Goal: Find specific page/section: Find specific page/section

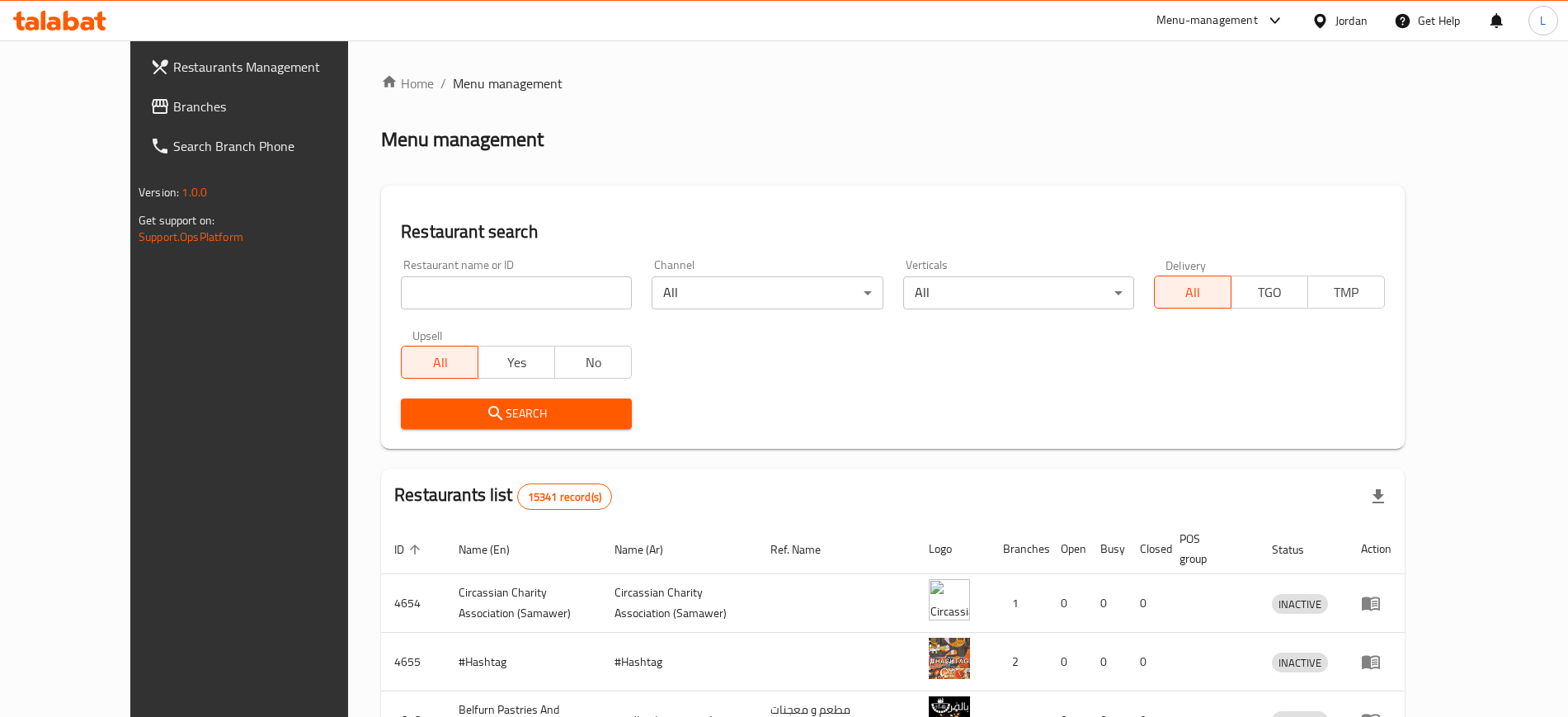
click at [1225, 20] on div "Menu-management" at bounding box center [1206, 20] width 101 height 20
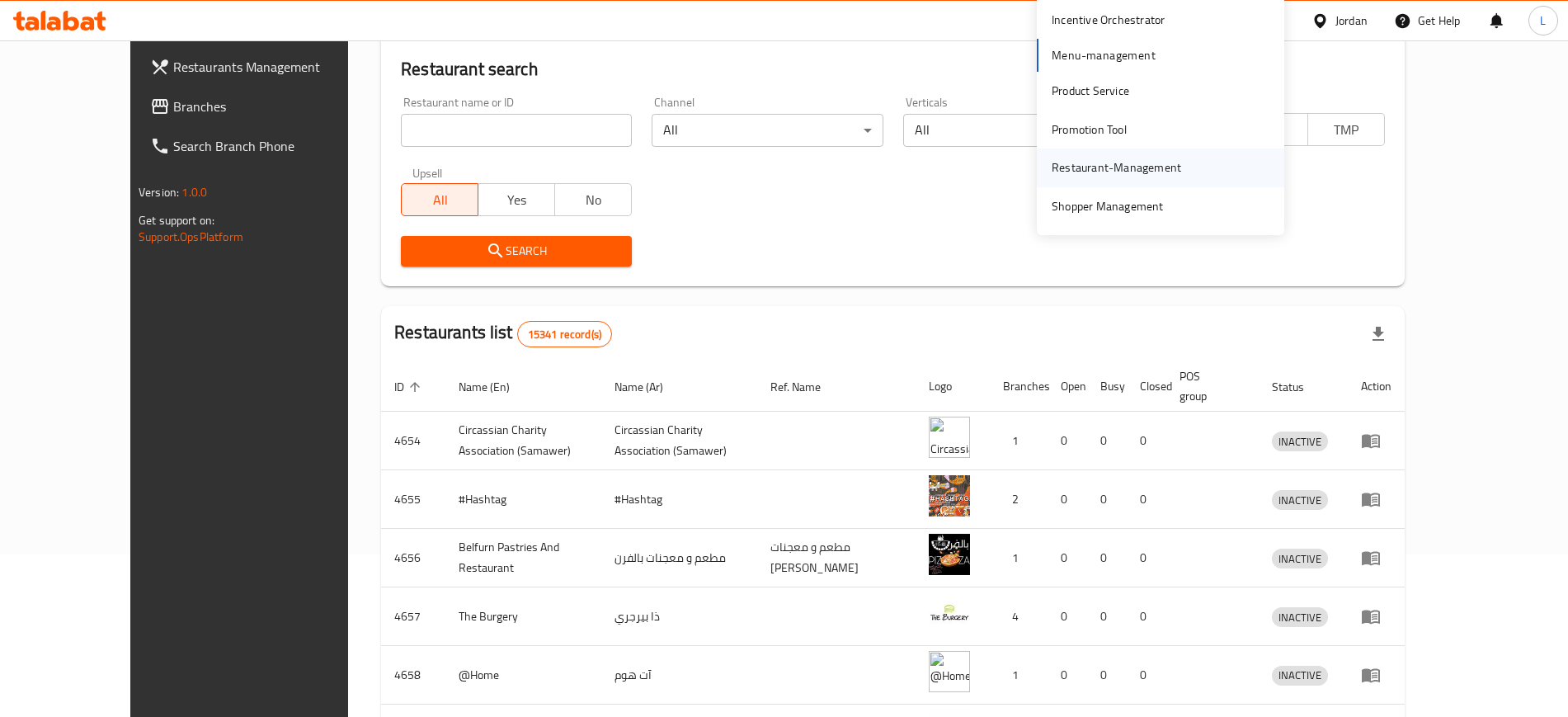
scroll to position [460, 0]
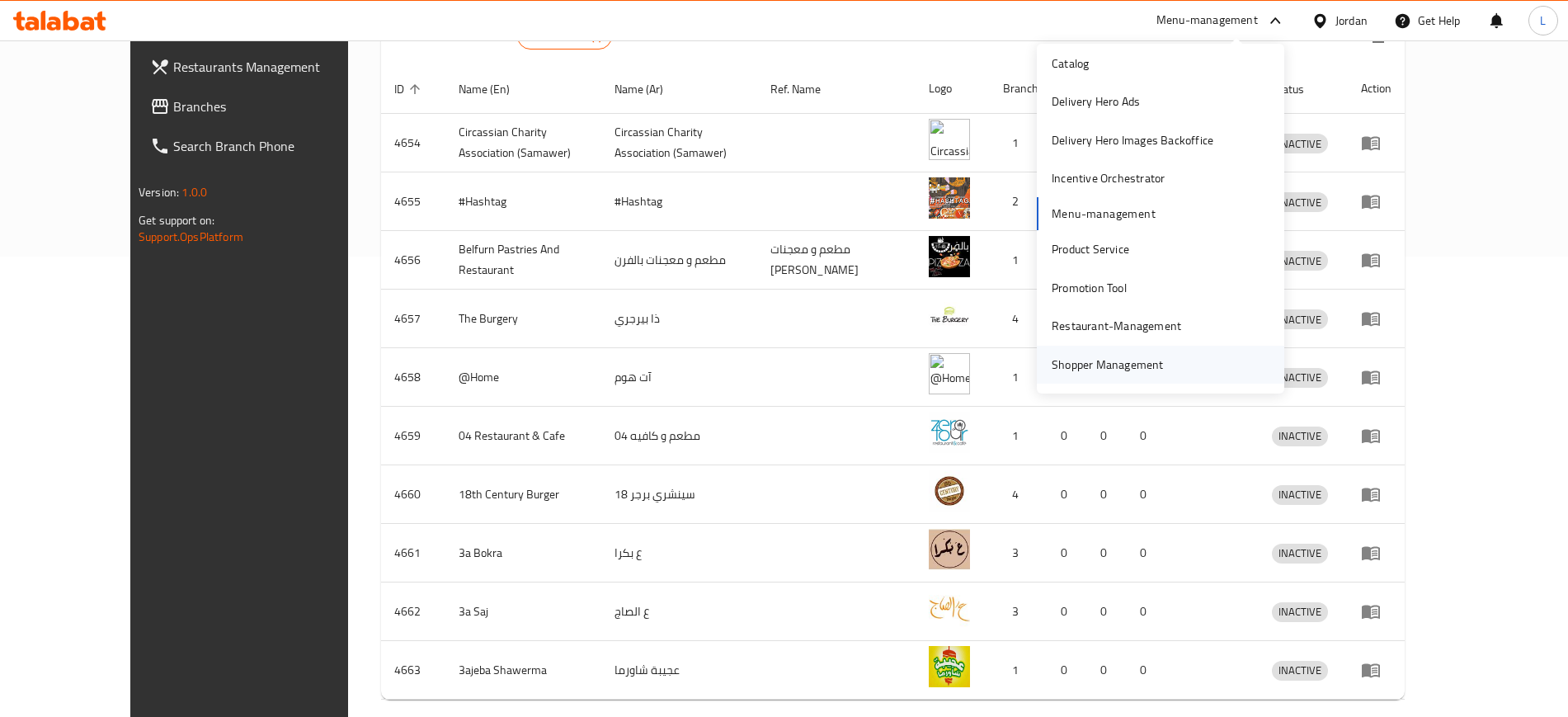
click at [1067, 359] on div "Shopper Management" at bounding box center [1108, 365] width 112 height 18
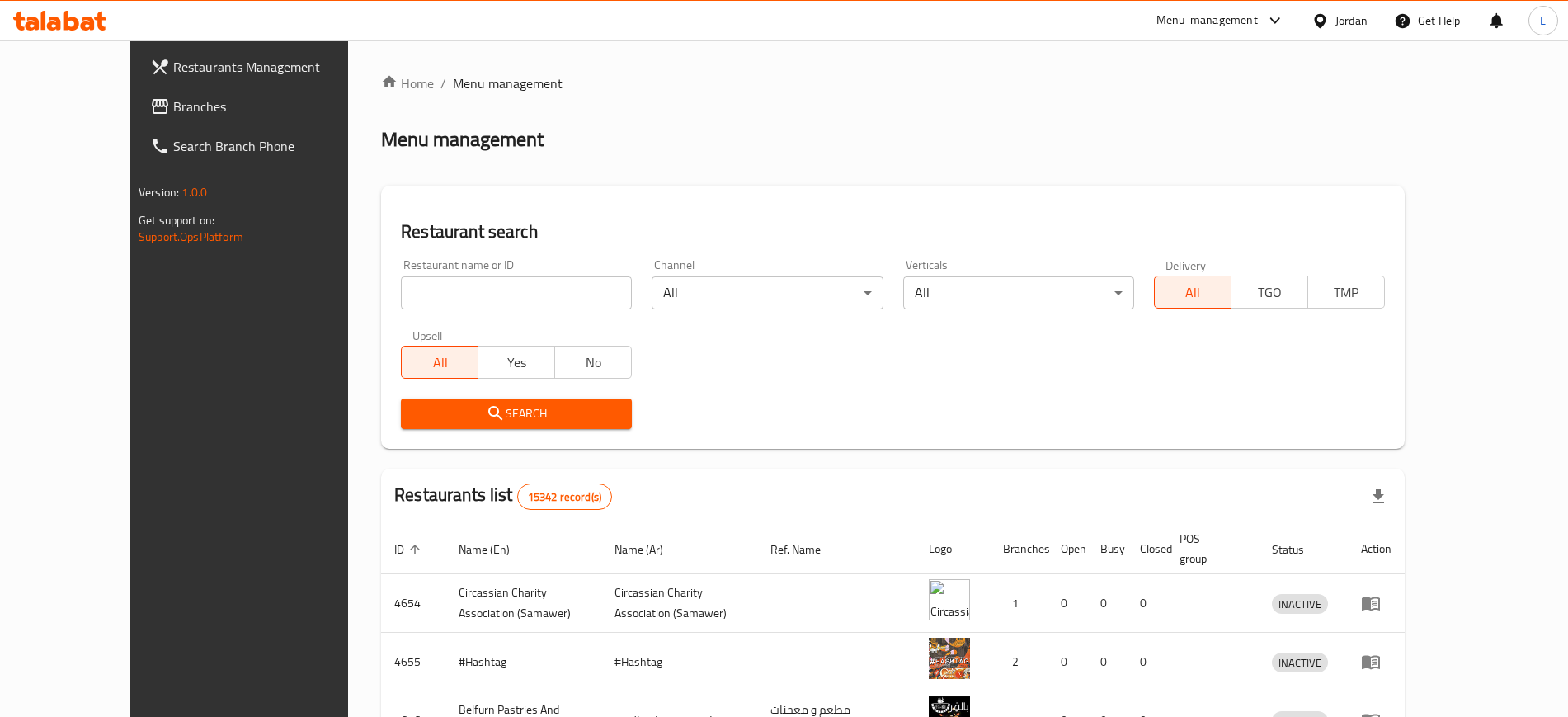
click at [1239, 18] on div "Menu-management" at bounding box center [1206, 20] width 101 height 20
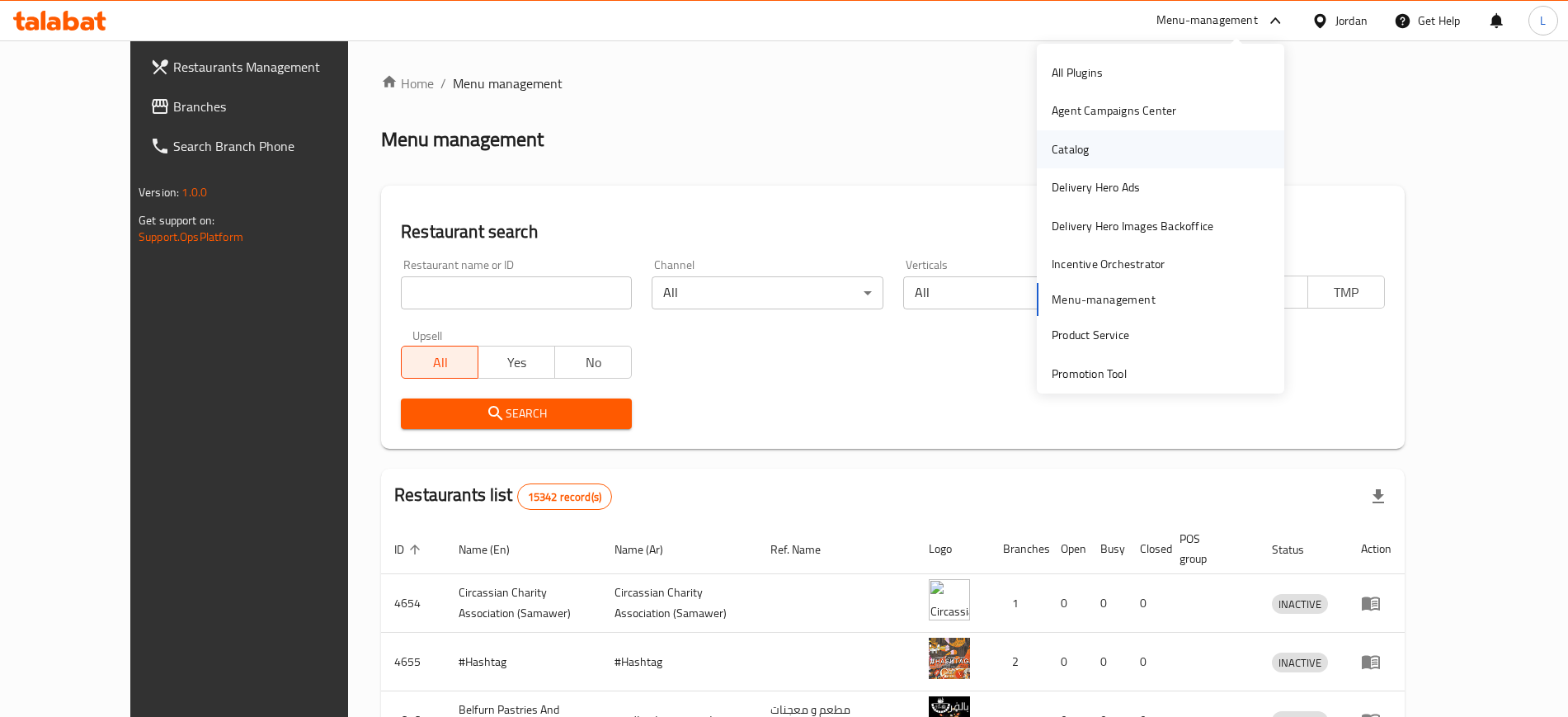
click at [1120, 144] on div "Catalog" at bounding box center [1160, 148] width 248 height 38
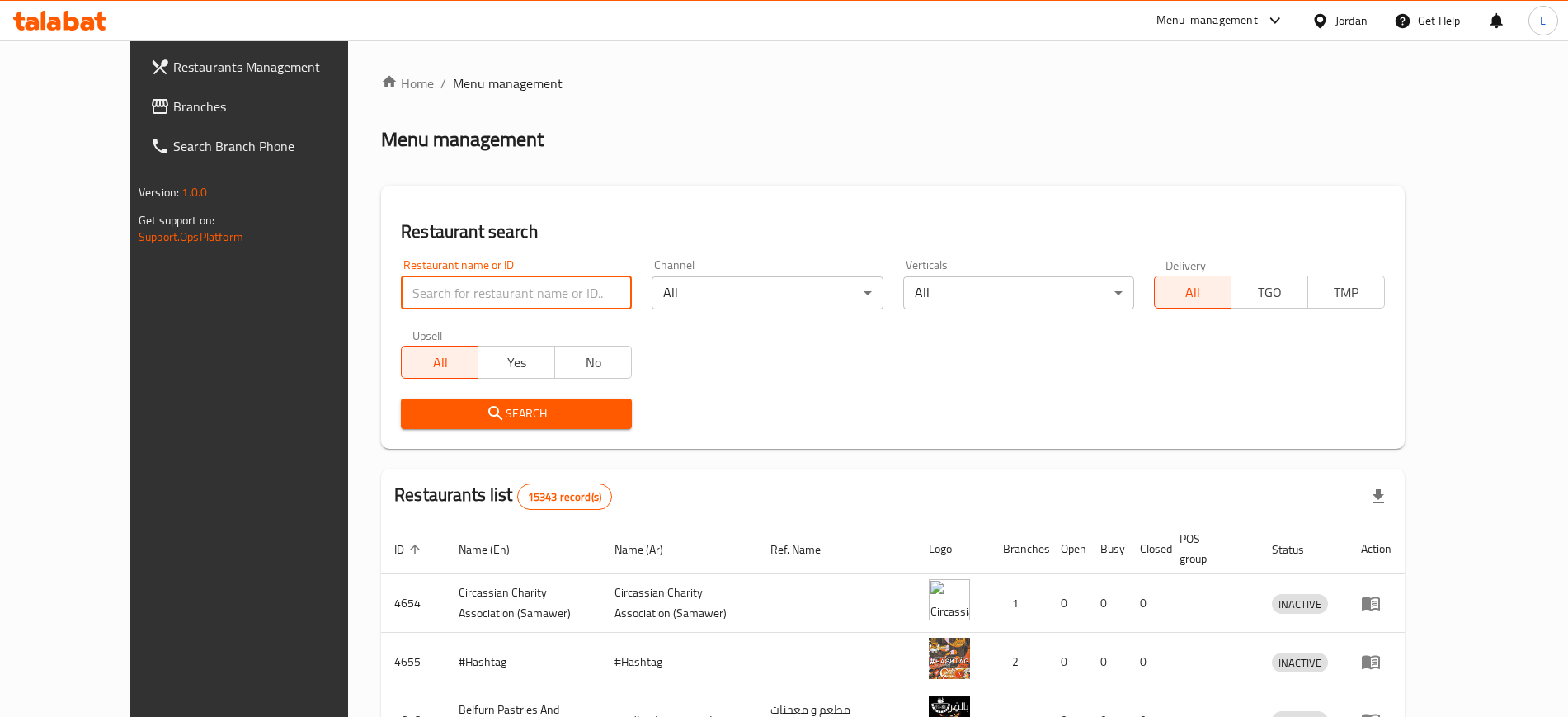
drag, startPoint x: 0, startPoint y: 0, endPoint x: 397, endPoint y: 288, distance: 490.5
click at [401, 288] on input "search" at bounding box center [516, 293] width 231 height 33
type input "كفر يوبا"
click button "Search" at bounding box center [516, 413] width 231 height 31
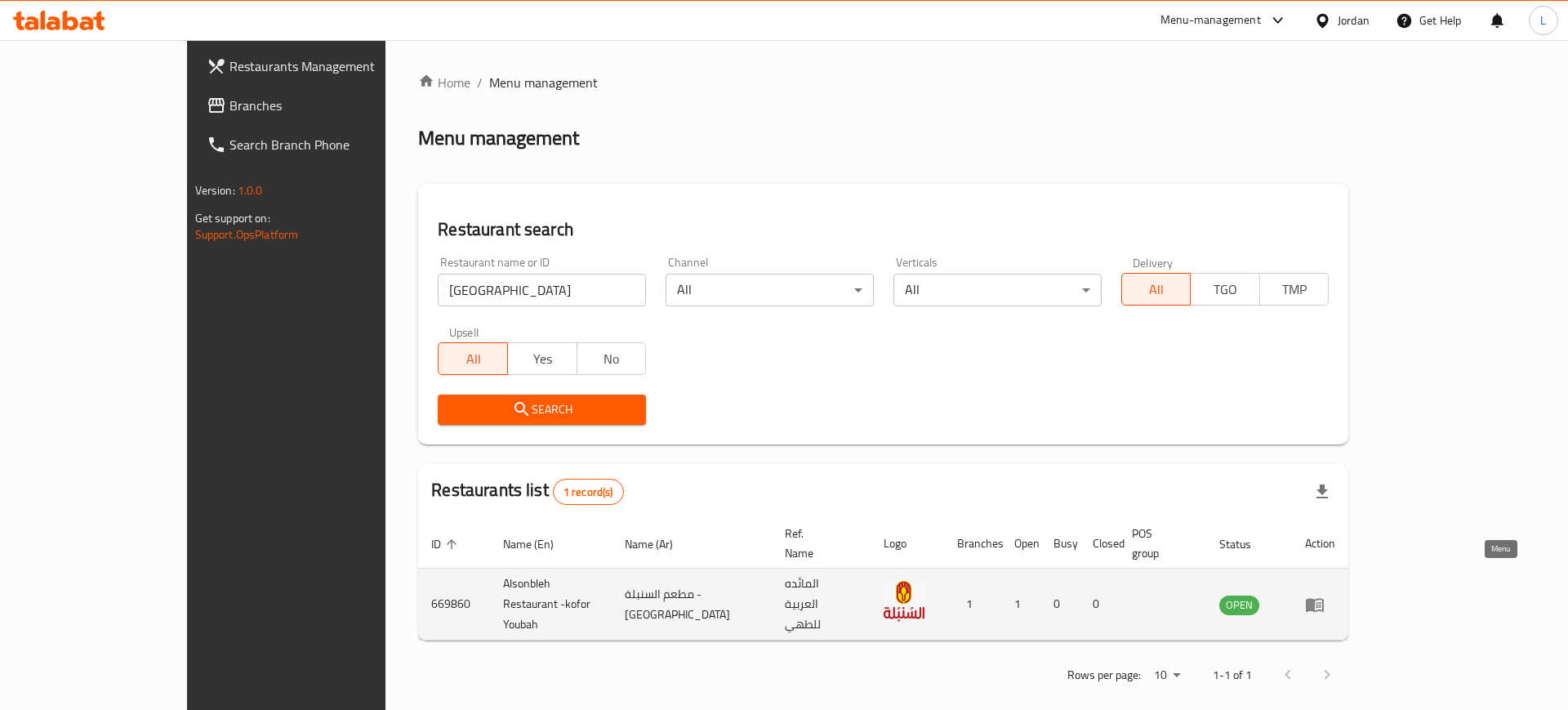
click at [1324, 595] on icon "enhanced table" at bounding box center [1314, 605] width 20 height 20
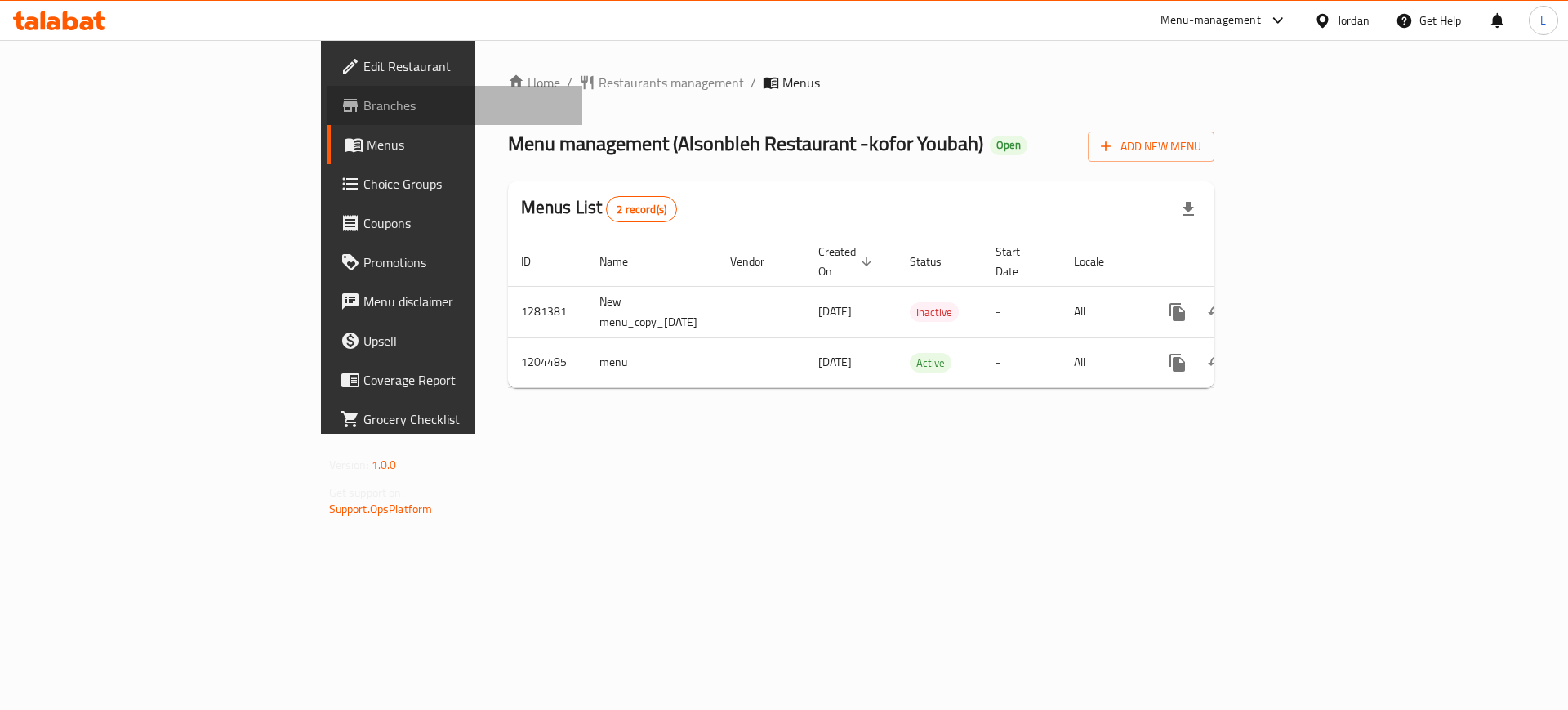
click at [364, 106] on span "Branches" at bounding box center [467, 105] width 207 height 20
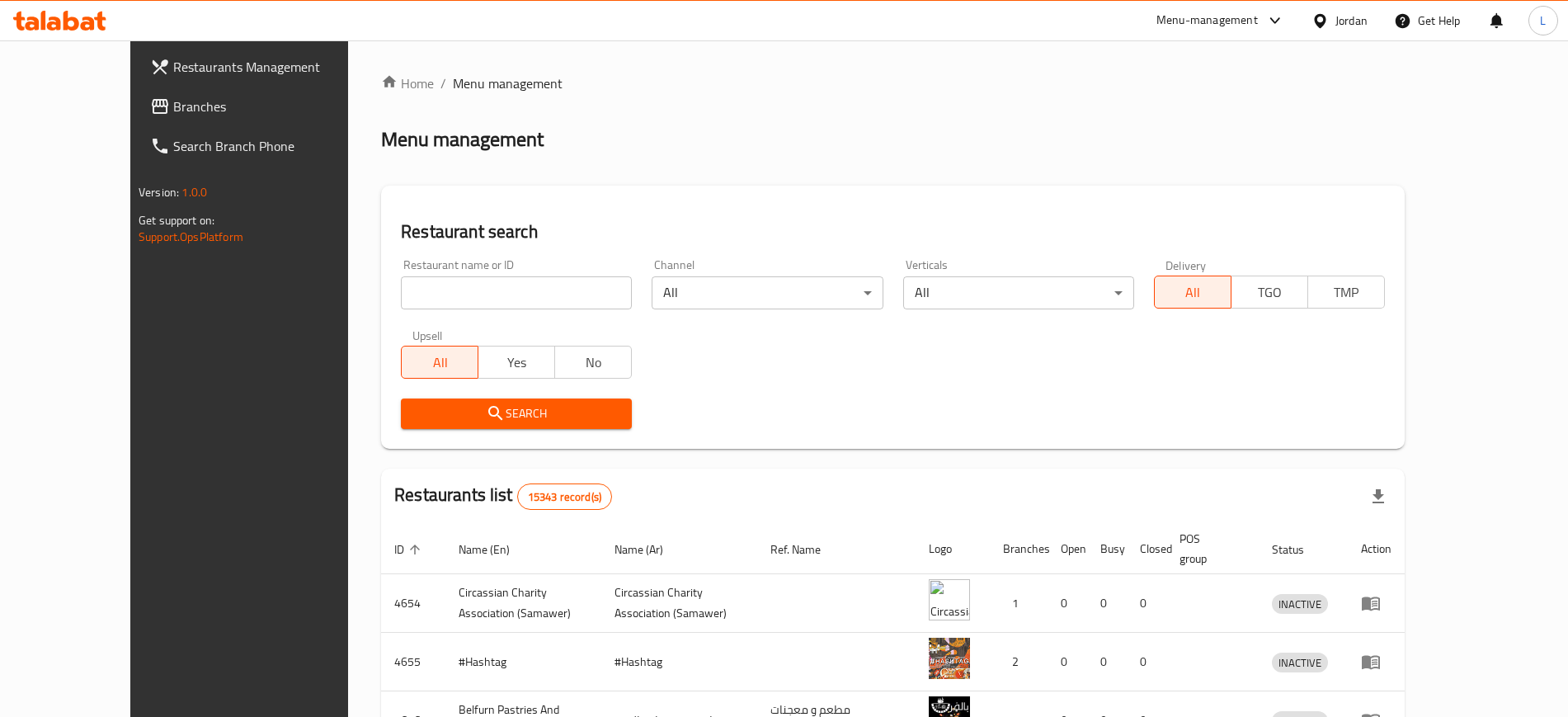
click at [520, 290] on input "search" at bounding box center [516, 293] width 231 height 33
click at [473, 413] on span "Search" at bounding box center [516, 413] width 205 height 20
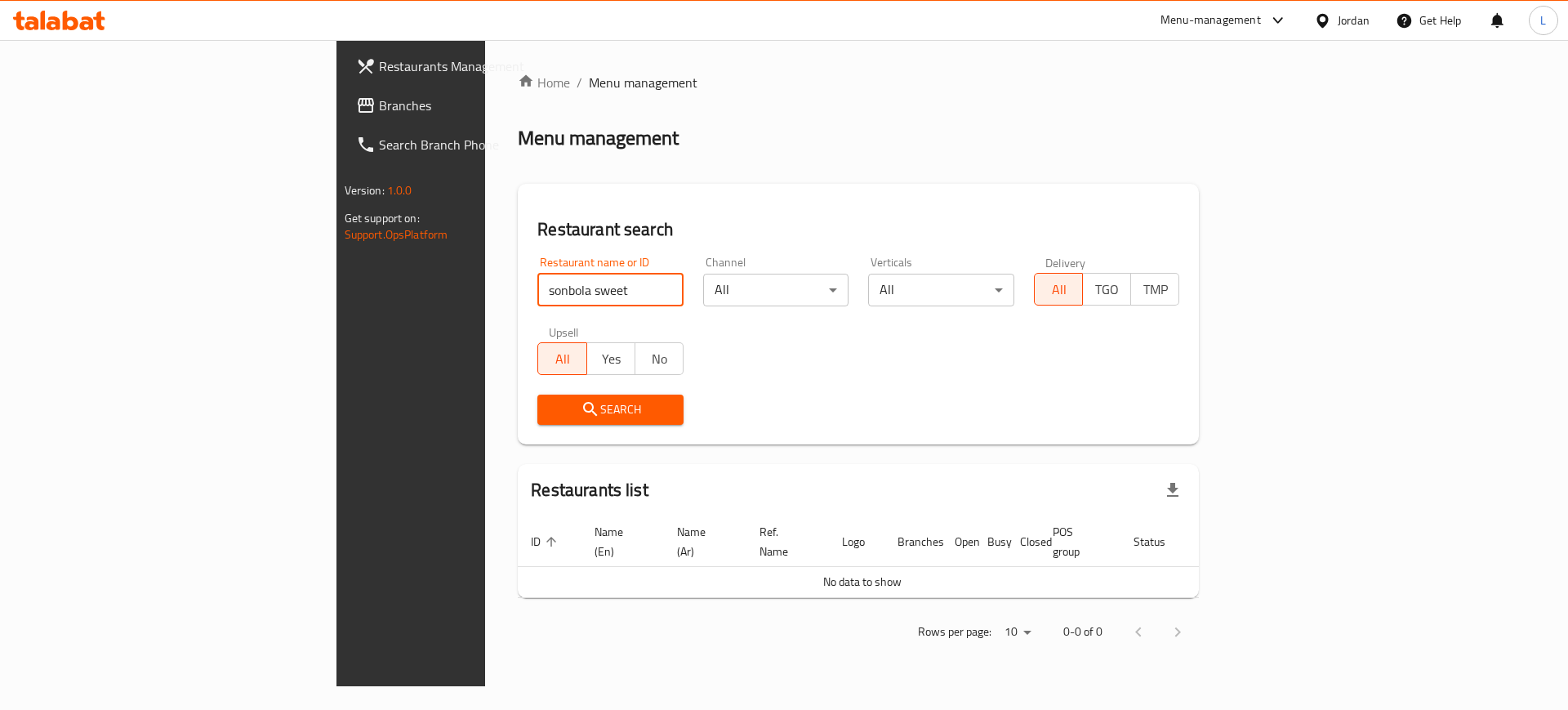
click at [537, 285] on input "sonbola sweet" at bounding box center [611, 291] width 146 height 33
click at [537, 287] on input "sonbola sweet" at bounding box center [611, 291] width 146 height 33
type input "alsonbola sweet"
click button "Search" at bounding box center [611, 409] width 146 height 30
